Goal: Check status: Check status

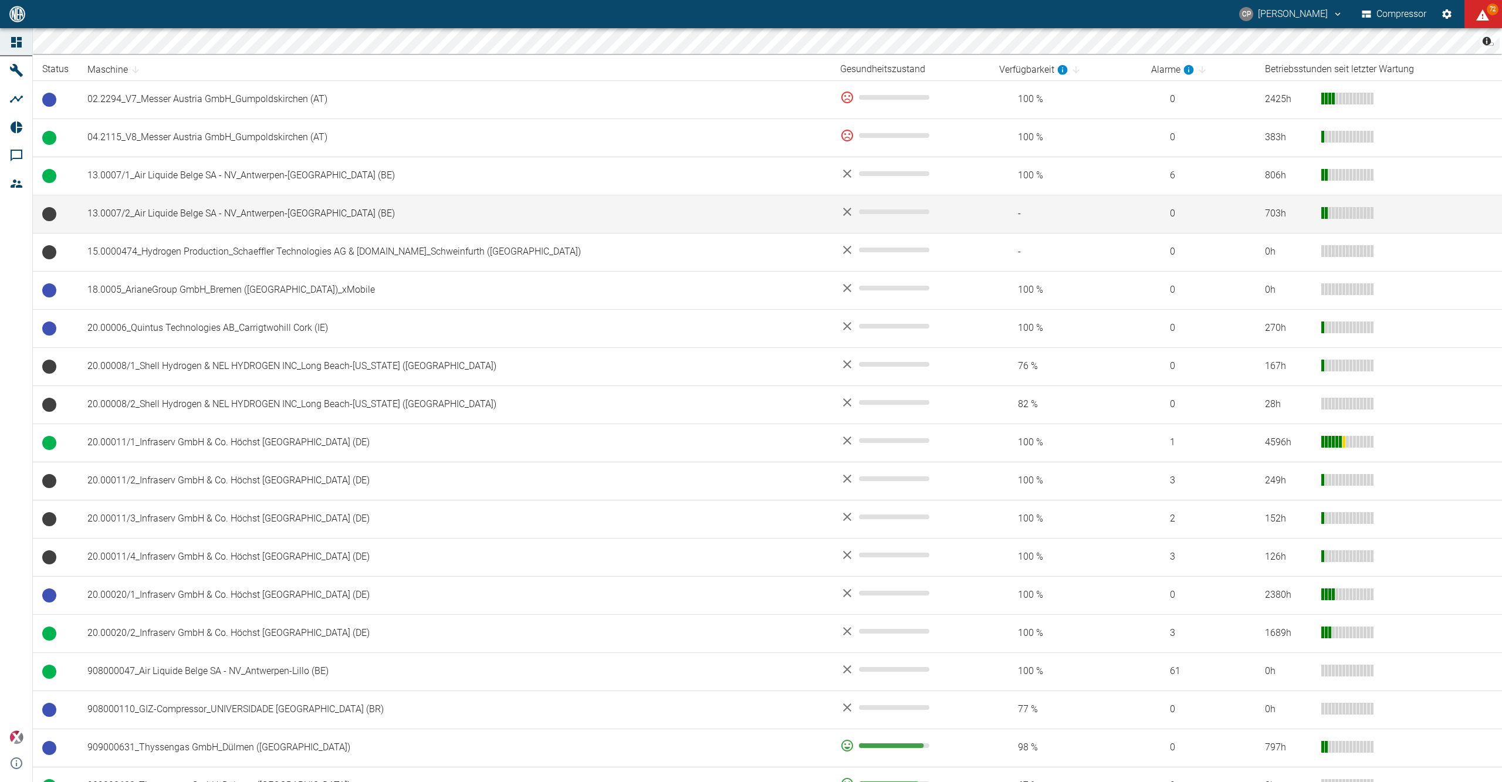
scroll to position [156, 0]
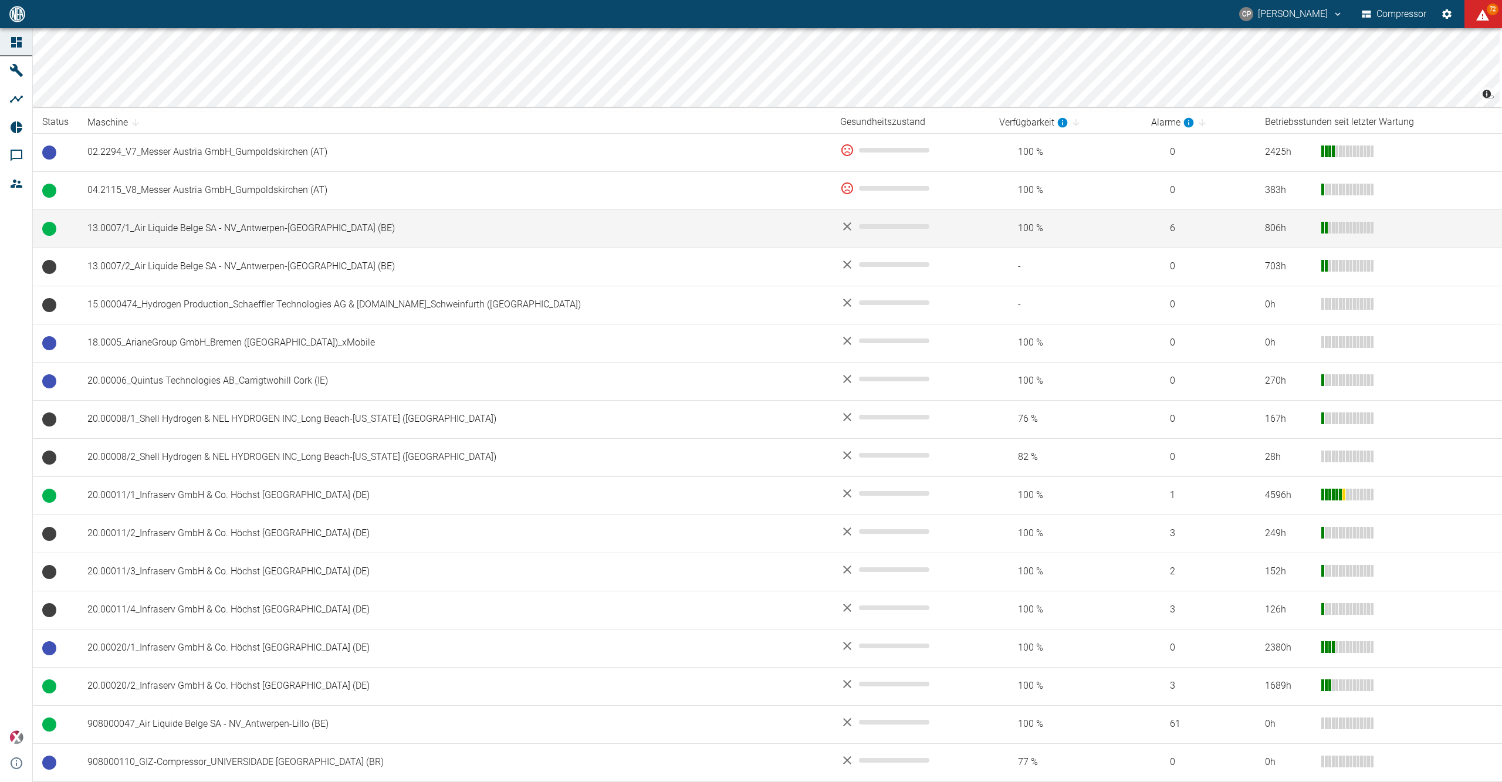
click at [254, 231] on td "13.0007/1_Air Liquide Belge SA - NV_Antwerpen-[GEOGRAPHIC_DATA] (BE)" at bounding box center [454, 228] width 753 height 38
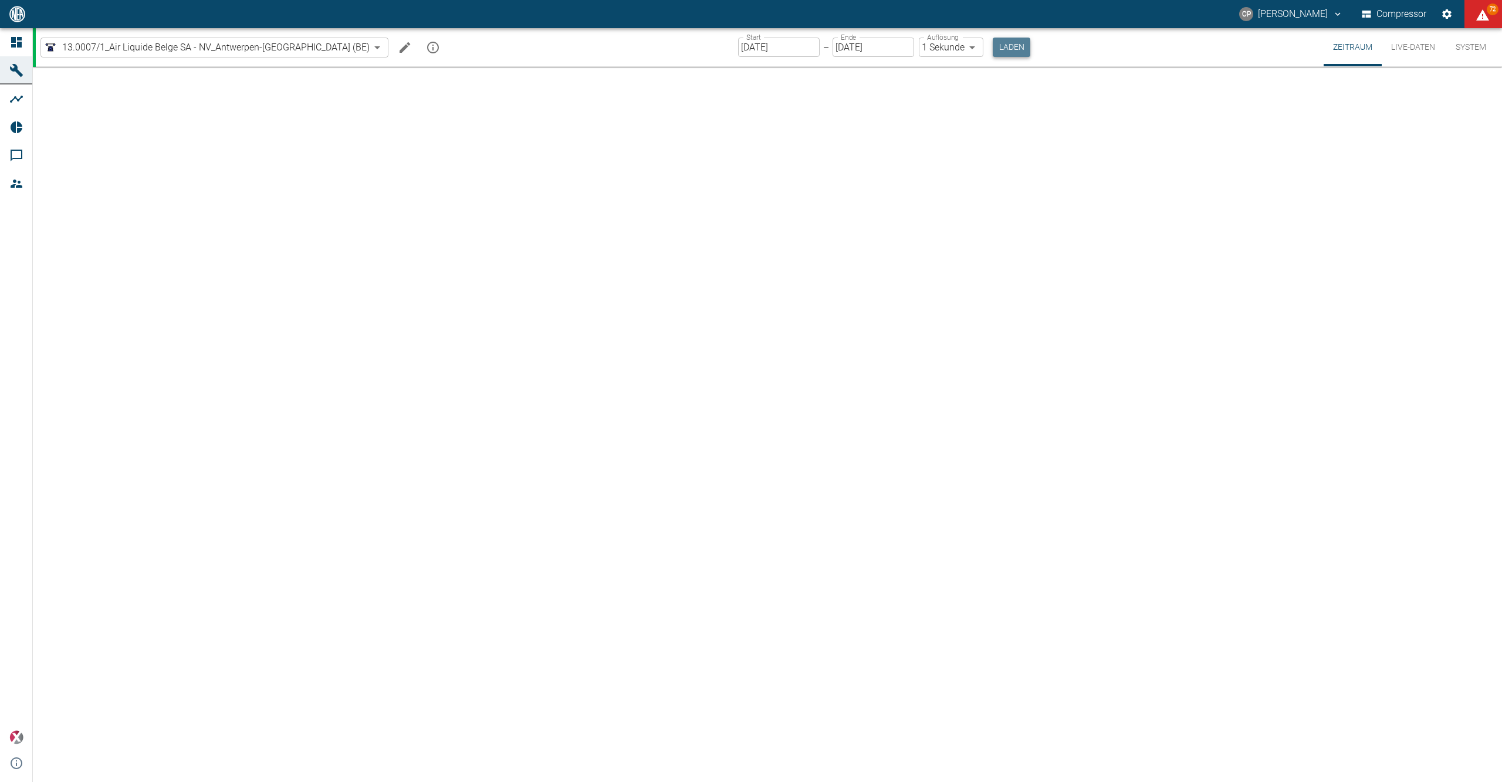
click at [993, 50] on button "Laden" at bounding box center [1012, 47] width 38 height 19
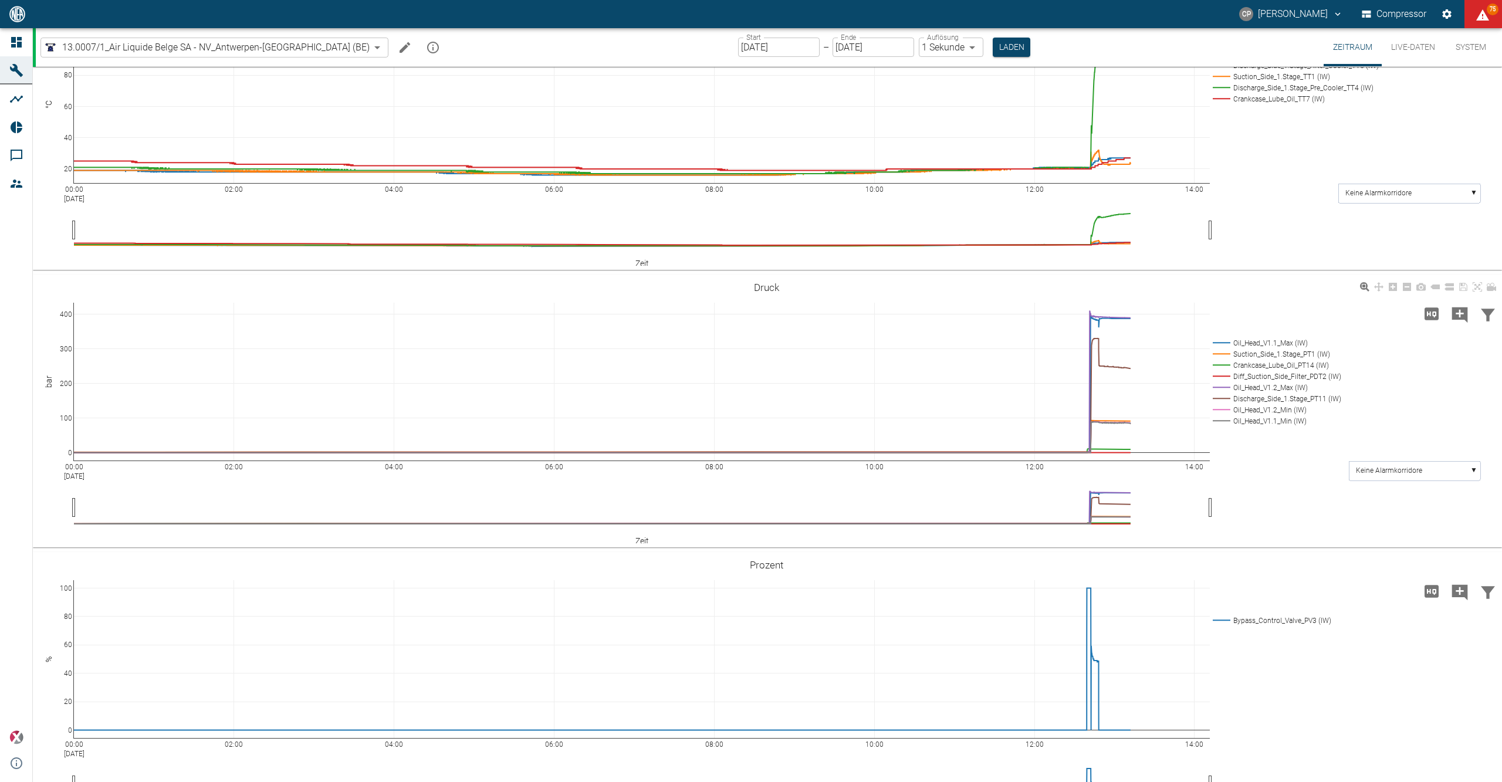
scroll to position [391, 0]
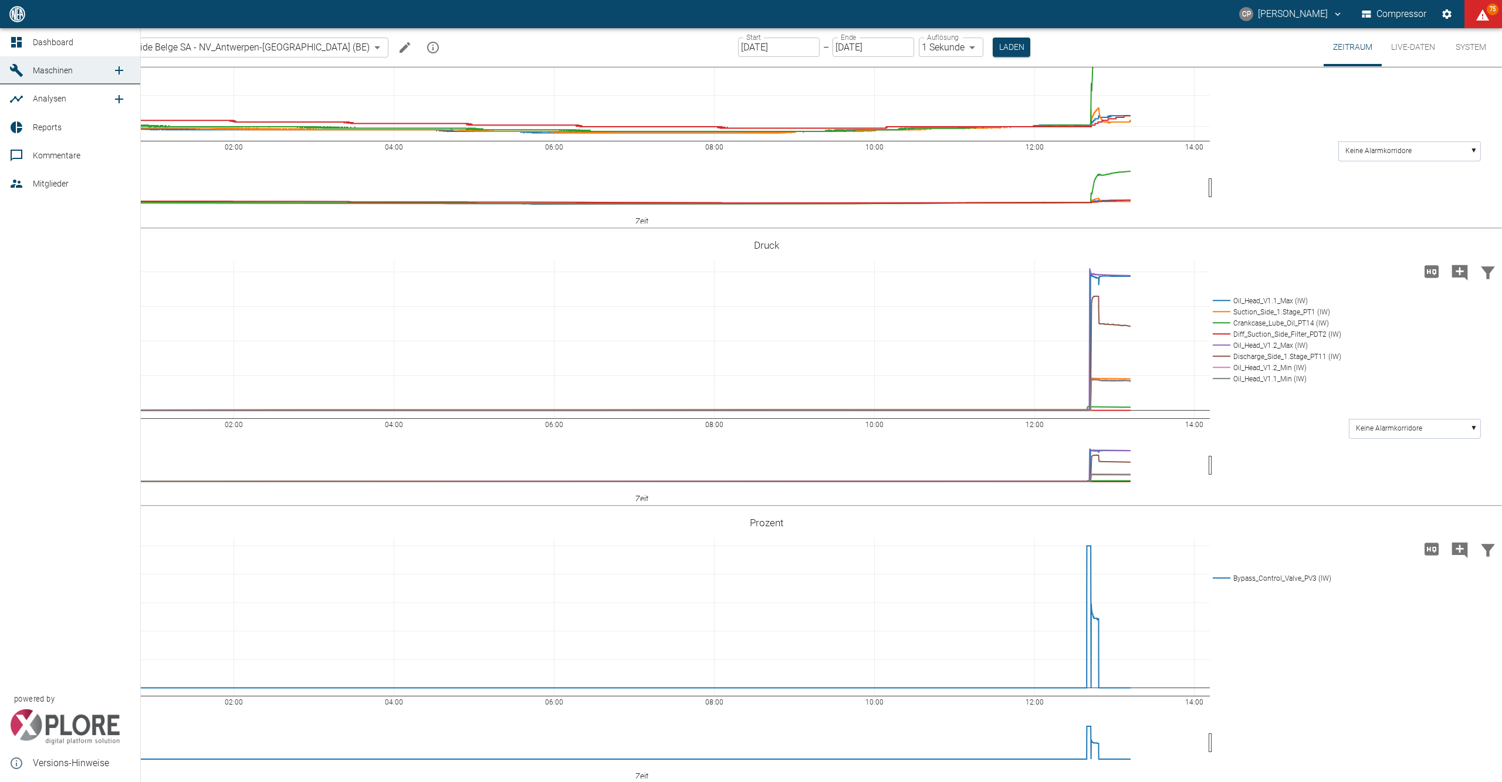
click at [29, 42] on link "Dashboard" at bounding box center [70, 42] width 140 height 28
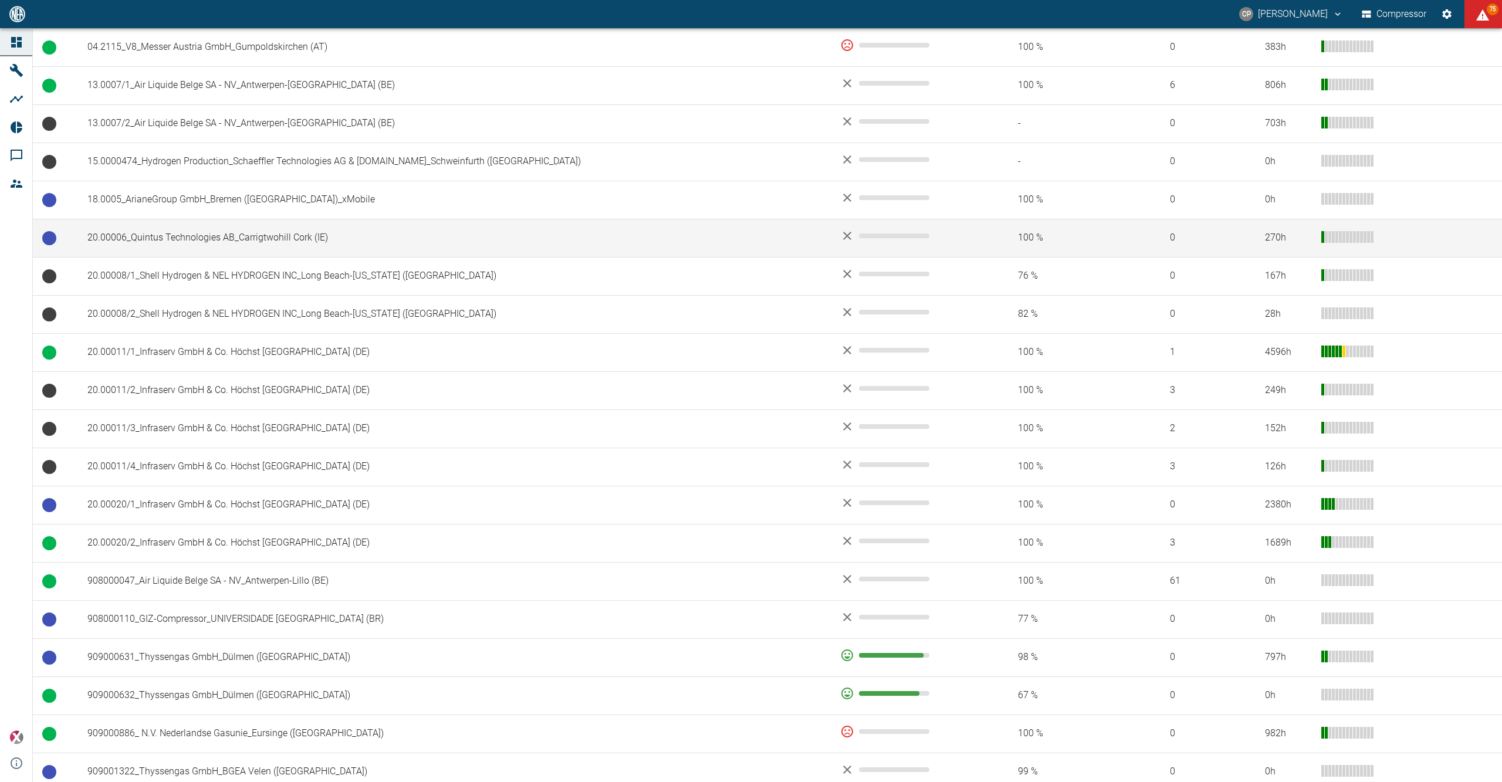
scroll to position [469, 0]
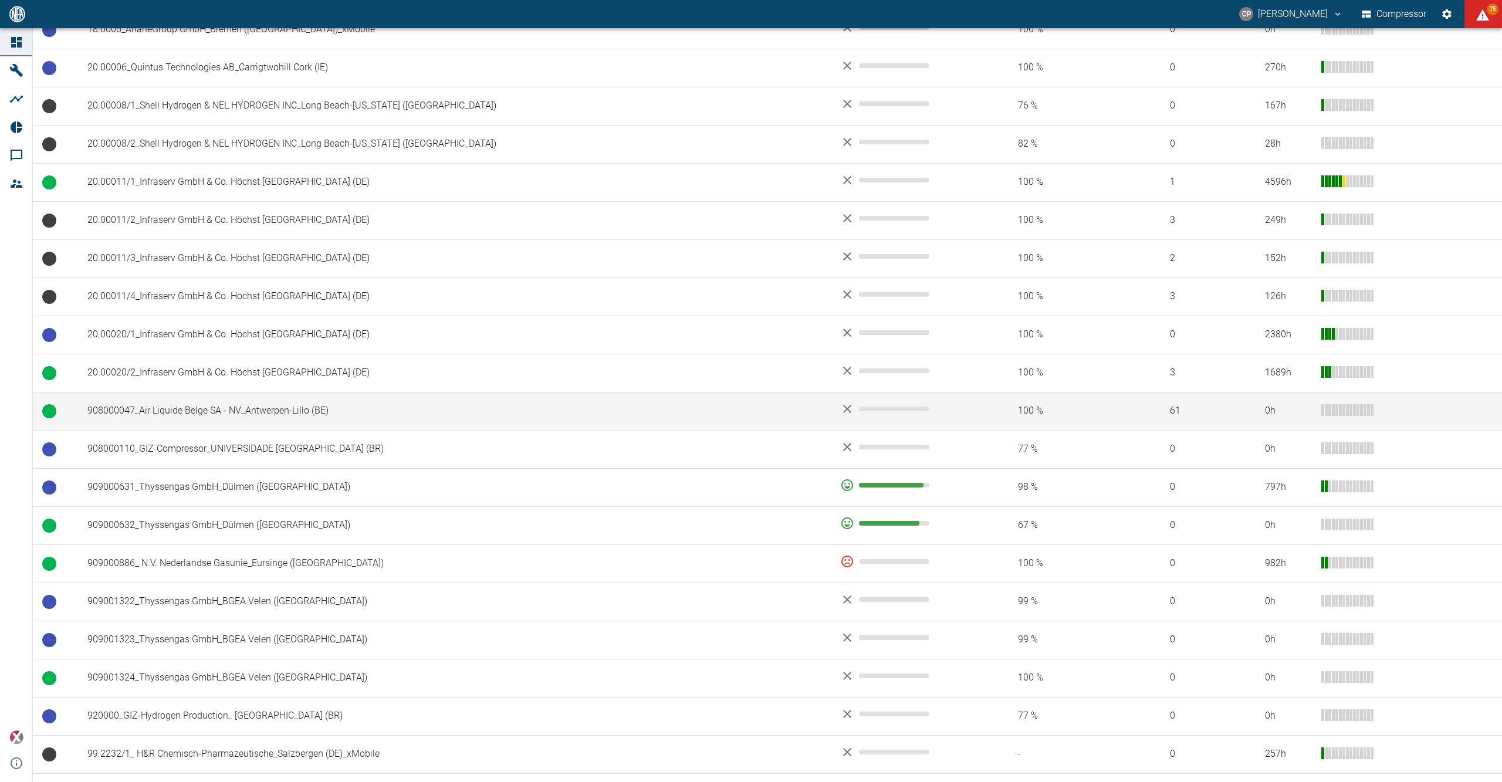
click at [306, 421] on td "908000047_Air Liquide Belge SA - NV_Antwerpen-Lillo (BE)" at bounding box center [454, 411] width 753 height 38
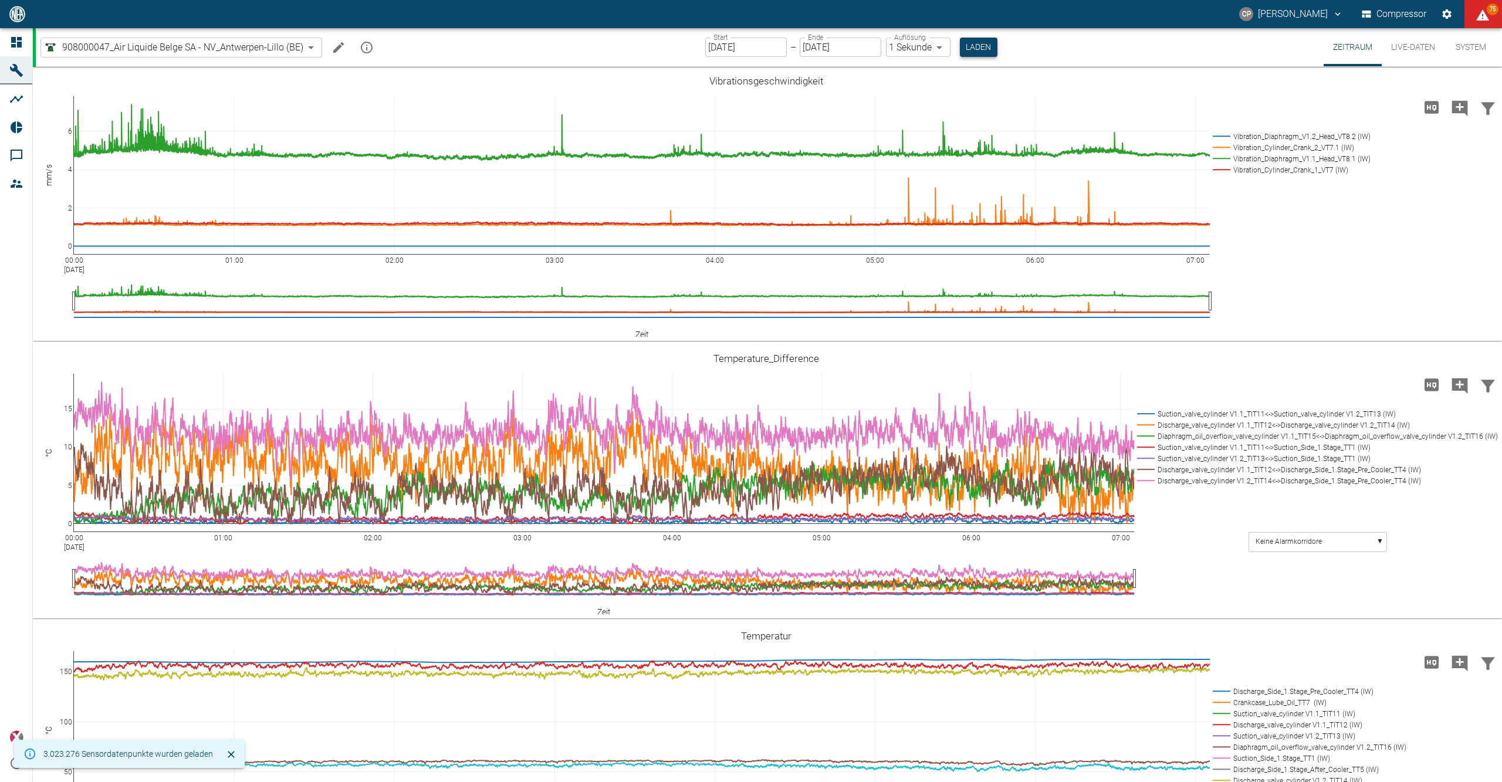
click at [969, 47] on button "Laden" at bounding box center [979, 47] width 38 height 19
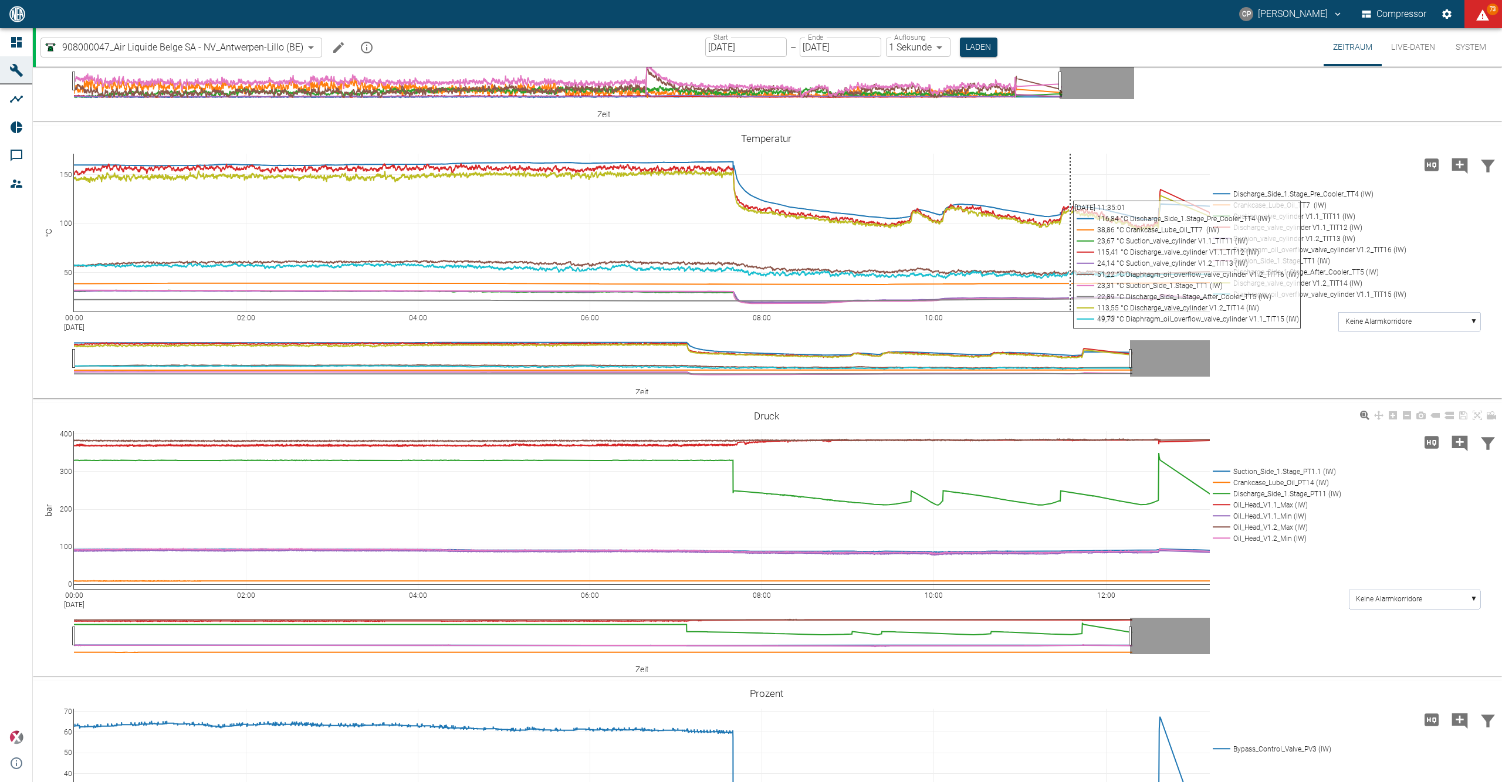
scroll to position [782, 0]
